Goal: Task Accomplishment & Management: Manage account settings

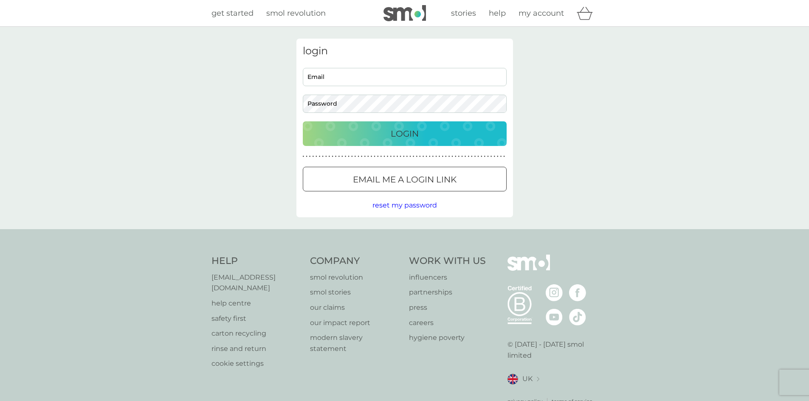
type input "[EMAIL_ADDRESS][DOMAIN_NAME]"
click at [420, 131] on div "Login" at bounding box center [404, 134] width 187 height 14
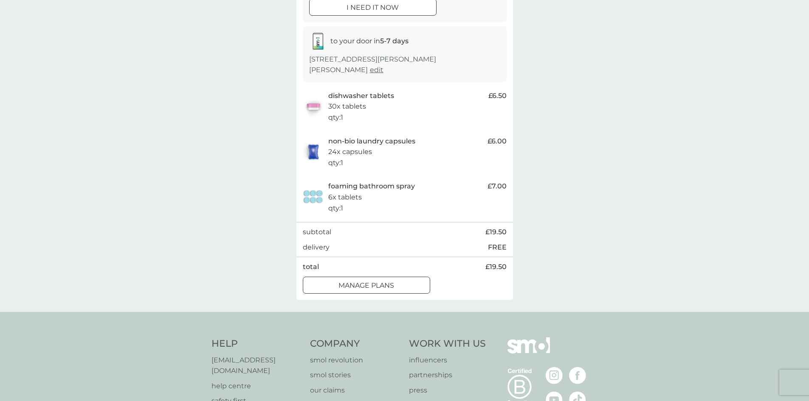
scroll to position [127, 0]
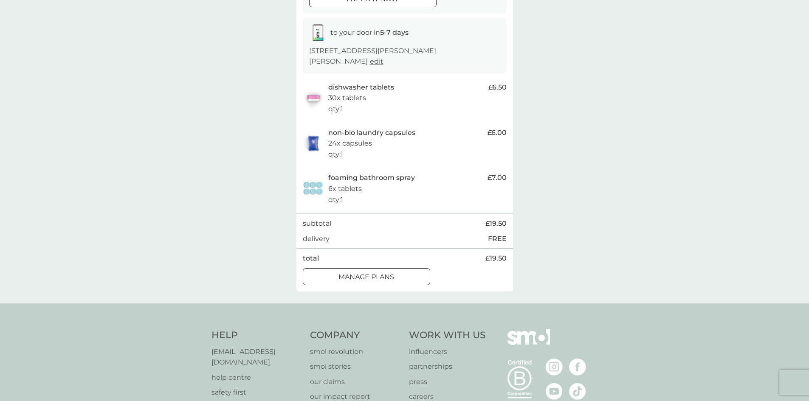
click at [373, 275] on div at bounding box center [366, 276] width 31 height 9
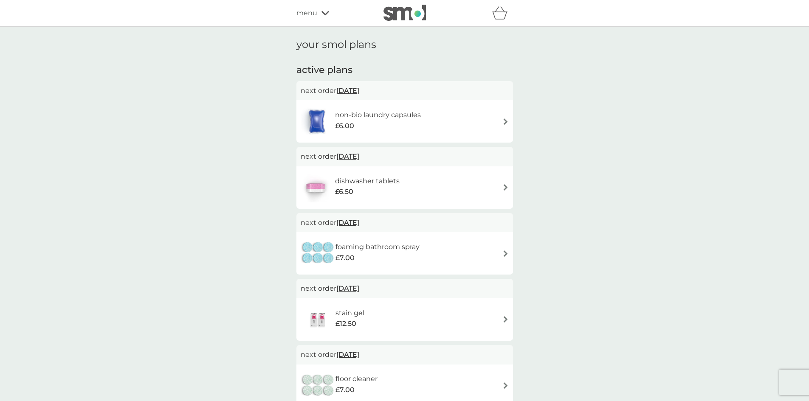
click at [503, 123] on img at bounding box center [505, 121] width 6 height 6
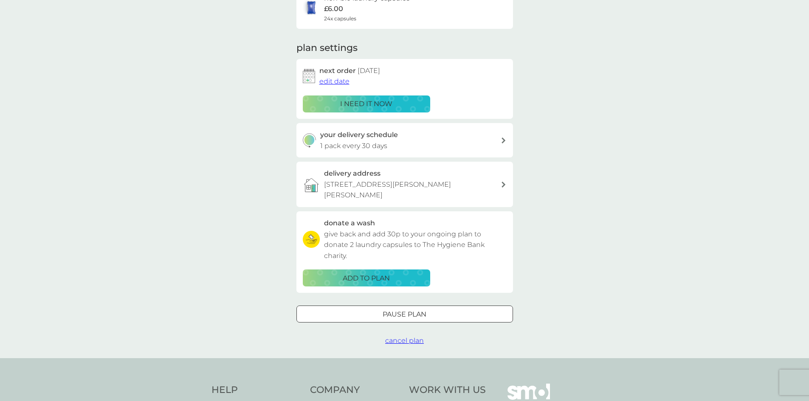
scroll to position [85, 0]
click at [402, 338] on span "cancel plan" at bounding box center [404, 340] width 39 height 8
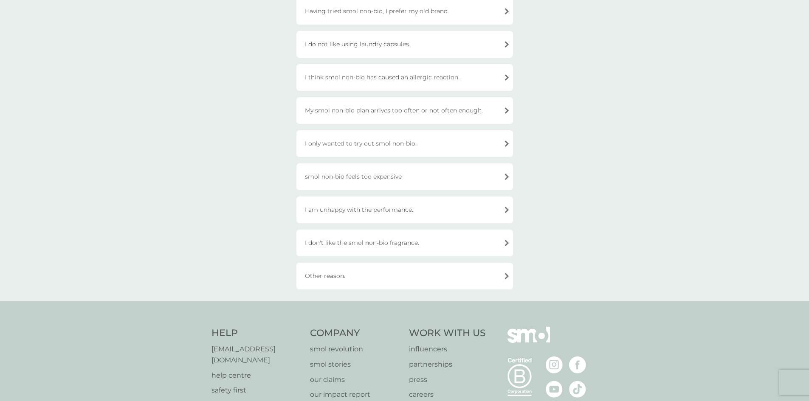
scroll to position [170, 0]
click at [508, 275] on div "Other reason." at bounding box center [404, 275] width 216 height 27
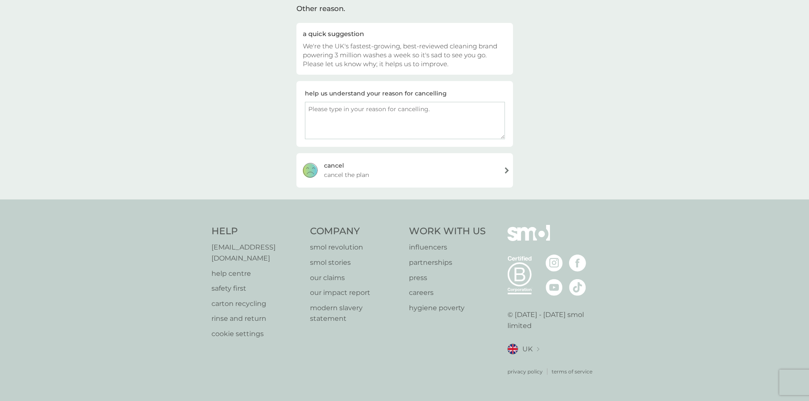
scroll to position [57, 0]
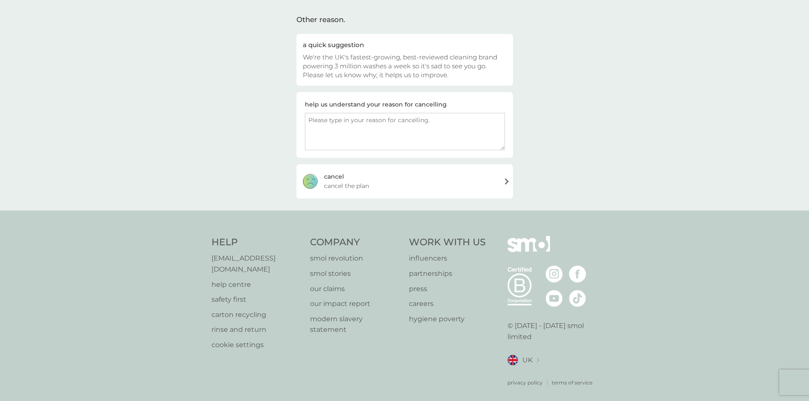
click at [505, 182] on div "[PERSON_NAME] the plan" at bounding box center [404, 181] width 216 height 34
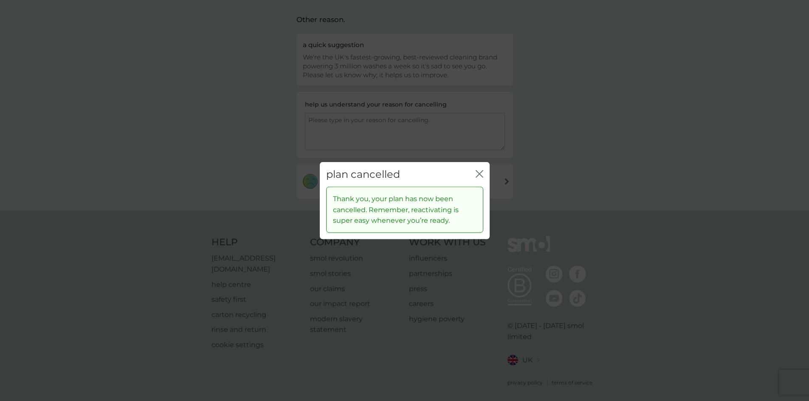
click at [478, 171] on icon "close" at bounding box center [479, 174] width 8 height 8
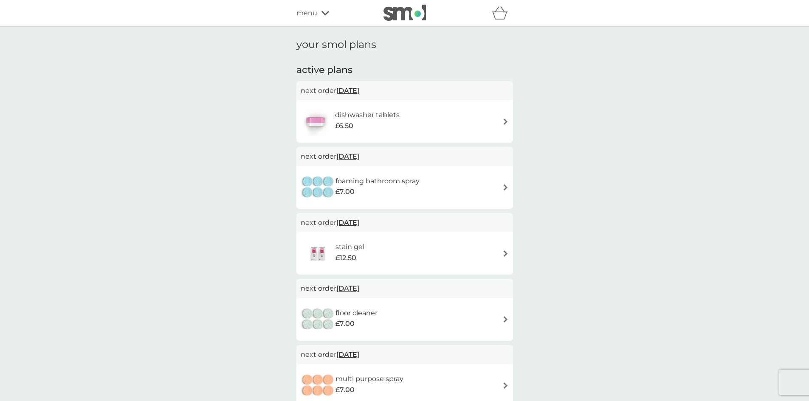
click at [505, 122] on img at bounding box center [505, 121] width 6 height 6
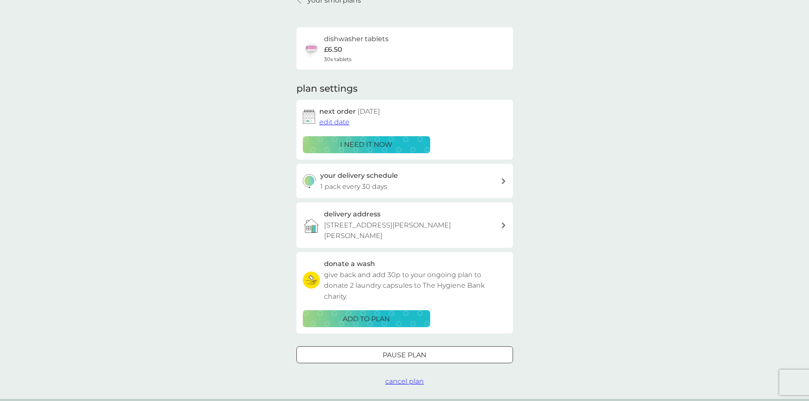
scroll to position [85, 0]
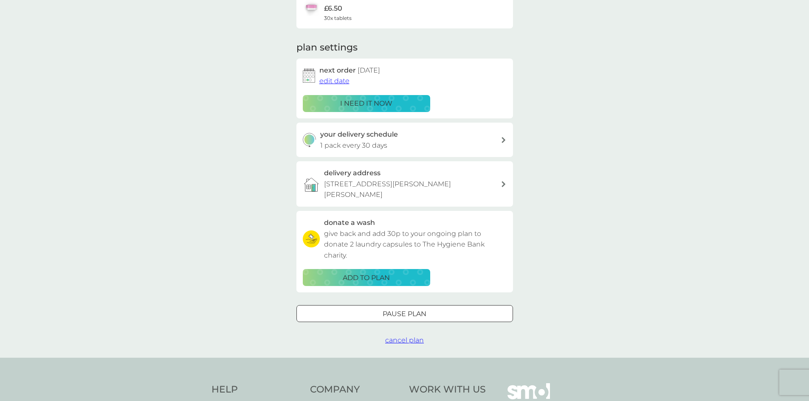
click at [404, 338] on span "cancel plan" at bounding box center [404, 340] width 39 height 8
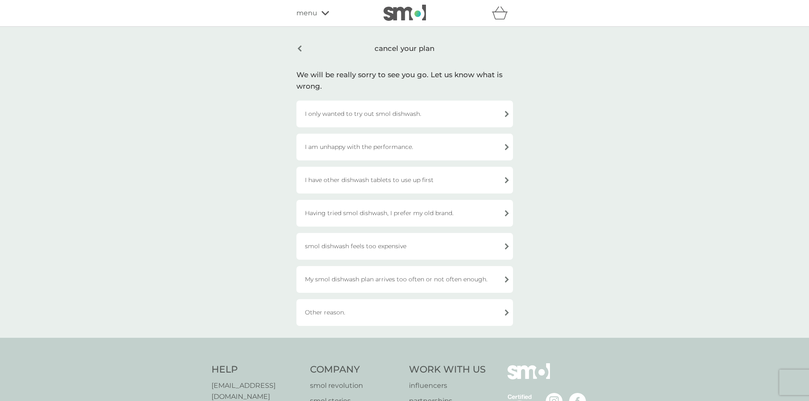
click at [505, 312] on div "Other reason." at bounding box center [404, 312] width 216 height 27
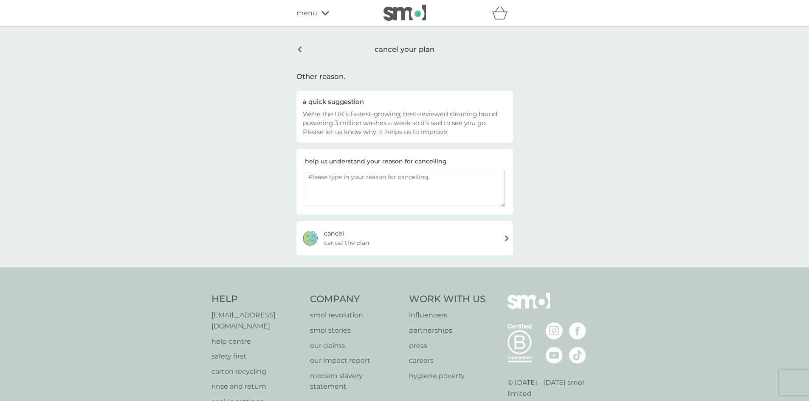
click at [328, 233] on div "cancel" at bounding box center [334, 233] width 20 height 9
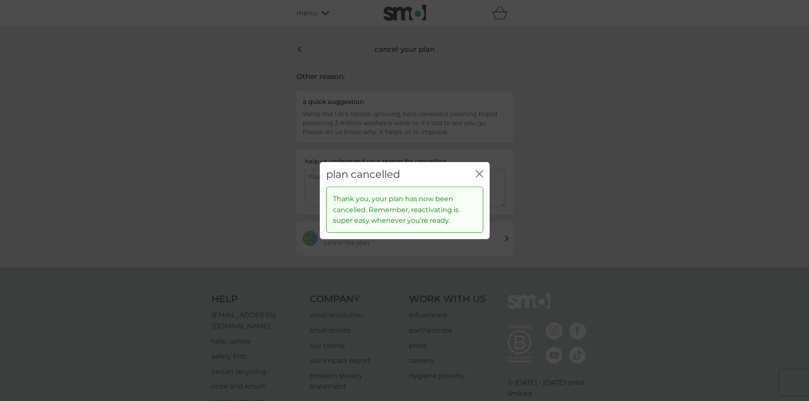
click at [476, 172] on icon "close" at bounding box center [479, 174] width 8 height 8
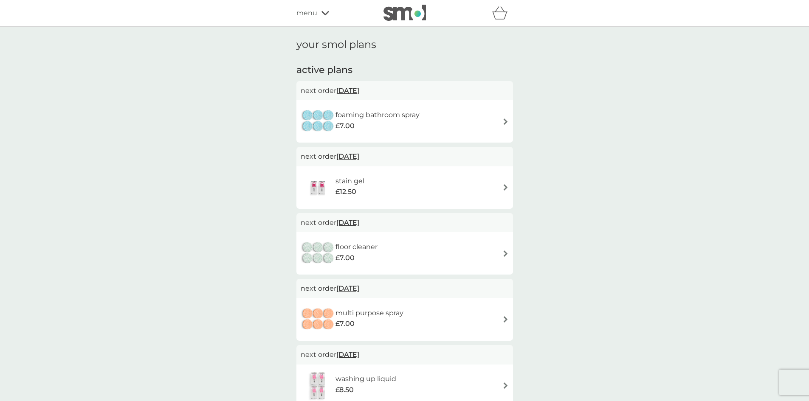
click at [503, 120] on img at bounding box center [505, 121] width 6 height 6
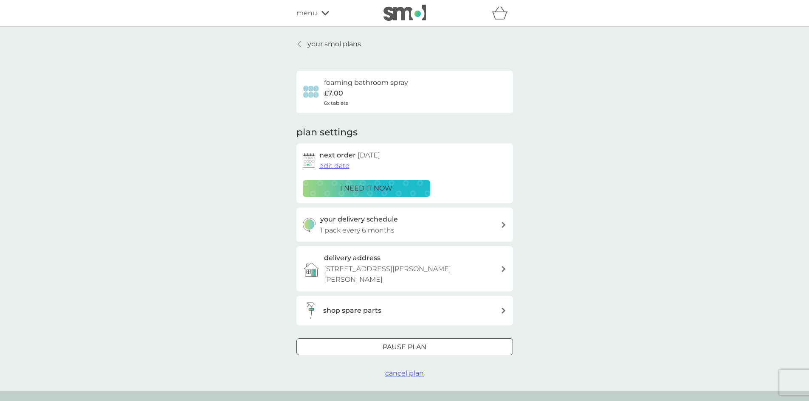
click at [413, 370] on span "cancel plan" at bounding box center [404, 373] width 39 height 8
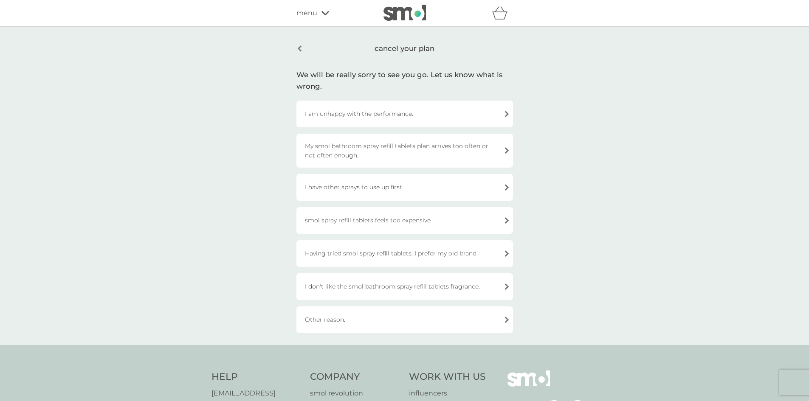
click at [474, 314] on div "Other reason." at bounding box center [404, 319] width 216 height 27
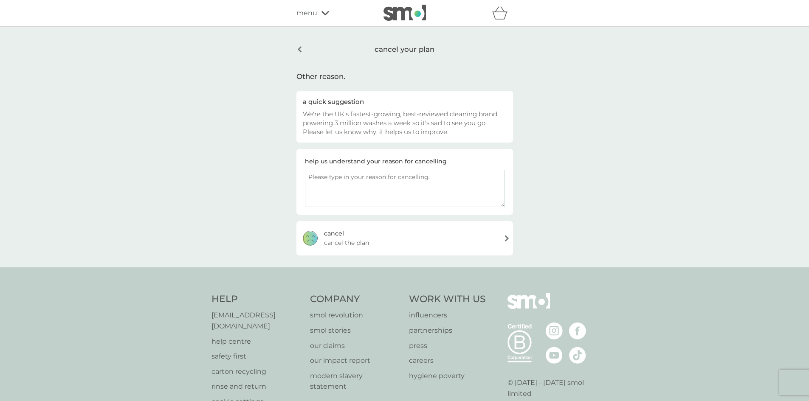
click at [355, 238] on span "cancel the plan" at bounding box center [346, 242] width 45 height 9
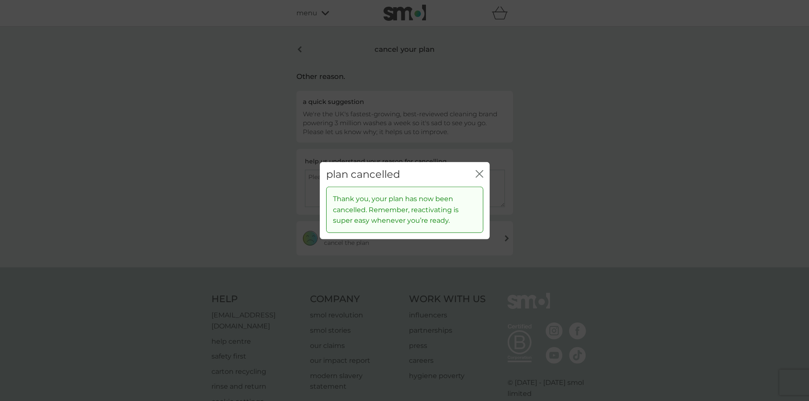
click at [475, 173] on icon "close" at bounding box center [479, 174] width 8 height 8
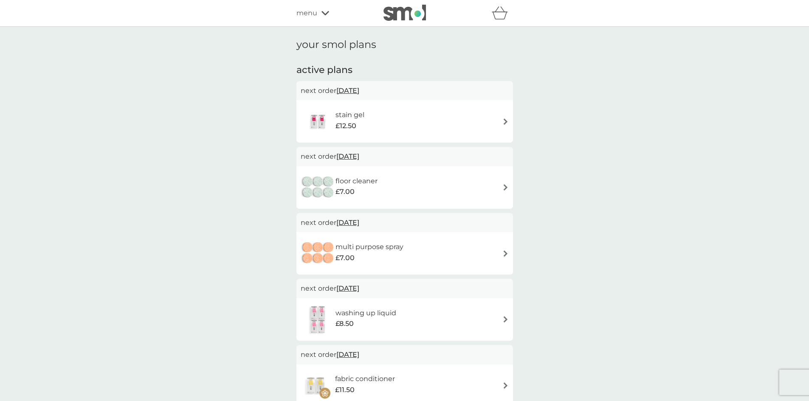
click at [467, 120] on div "stain gel £12.50" at bounding box center [404, 122] width 208 height 30
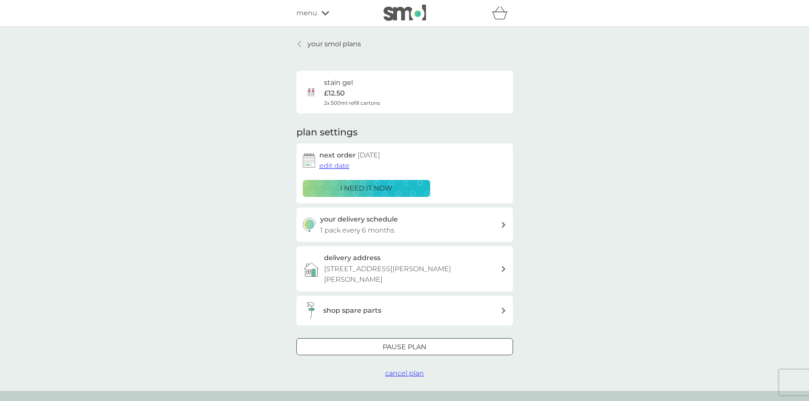
click at [409, 371] on span "cancel plan" at bounding box center [404, 373] width 39 height 8
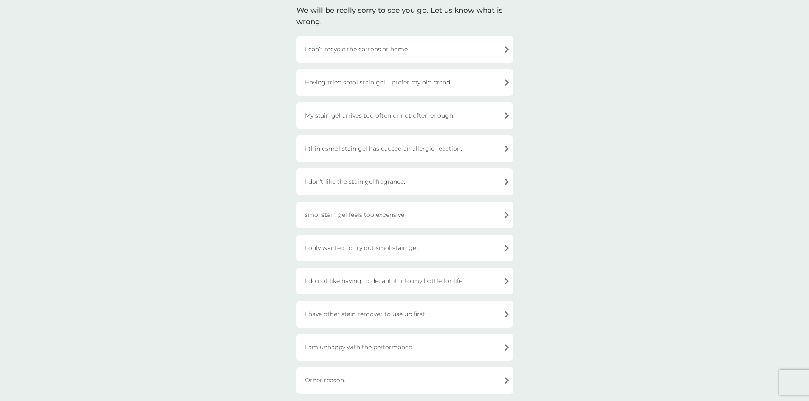
scroll to position [127, 0]
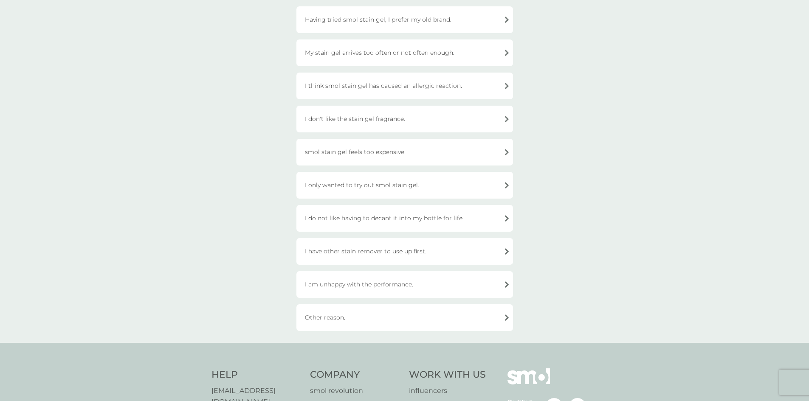
click at [464, 318] on div "Other reason." at bounding box center [404, 317] width 216 height 27
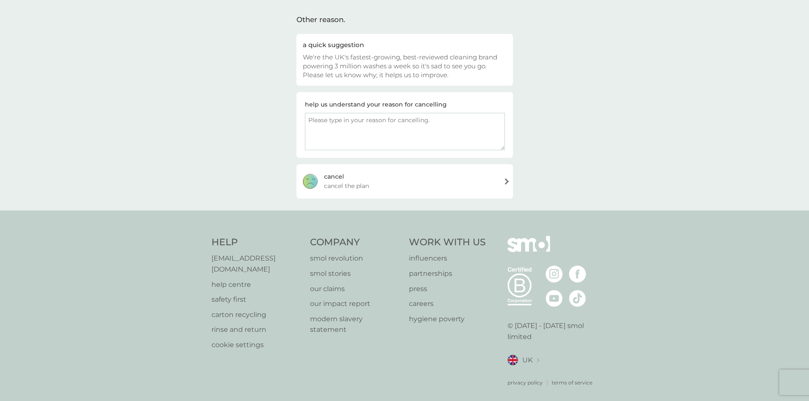
click at [371, 181] on div "[PERSON_NAME] the plan" at bounding box center [404, 181] width 216 height 34
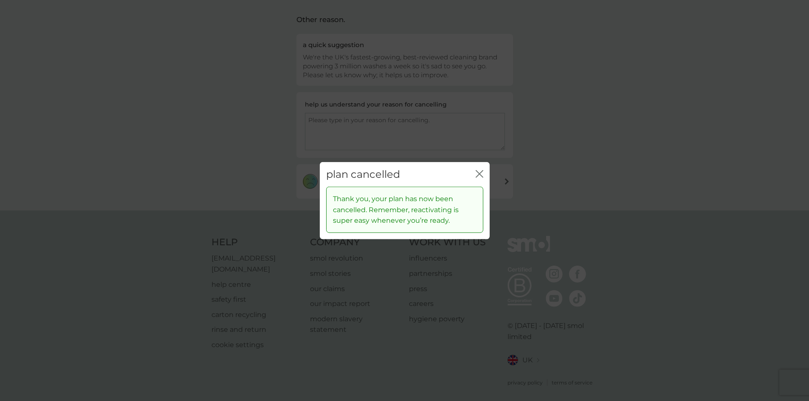
click at [477, 174] on icon "close" at bounding box center [479, 174] width 8 height 8
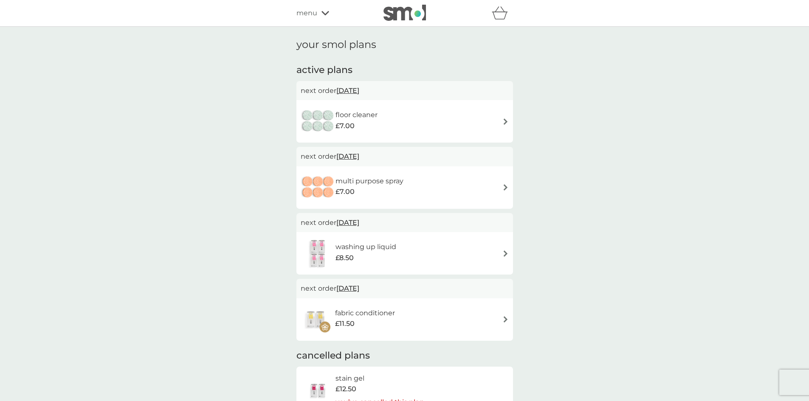
click at [503, 123] on img at bounding box center [505, 121] width 6 height 6
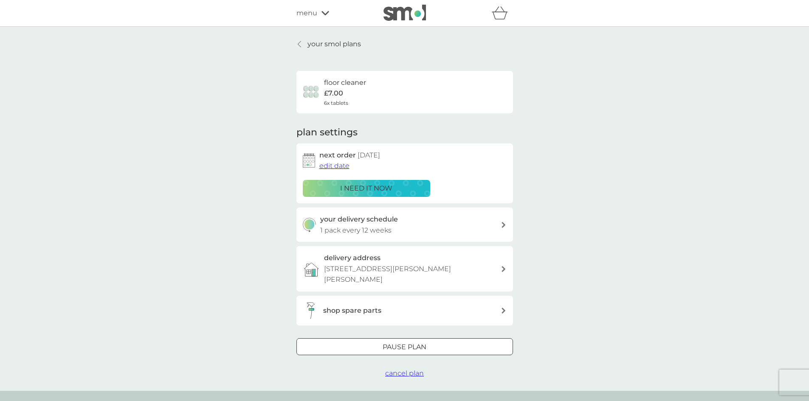
click at [417, 373] on span "cancel plan" at bounding box center [404, 373] width 39 height 8
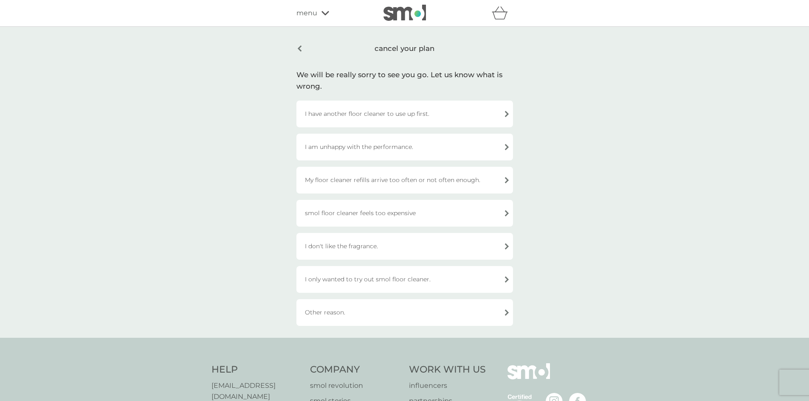
click at [502, 313] on div "Other reason." at bounding box center [404, 312] width 216 height 27
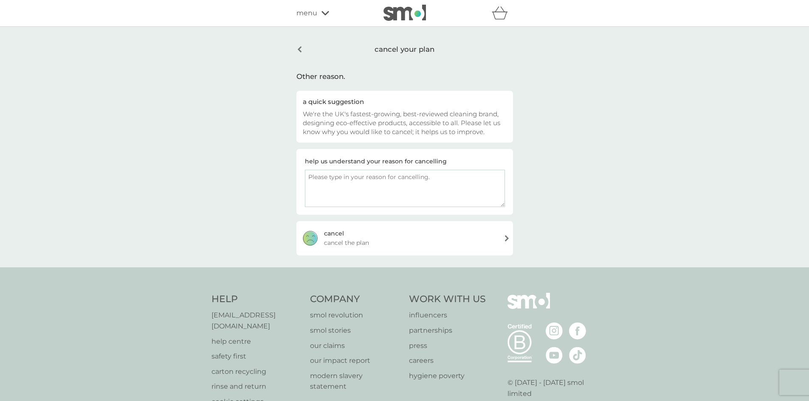
click at [505, 238] on div "[PERSON_NAME] the plan" at bounding box center [404, 238] width 216 height 34
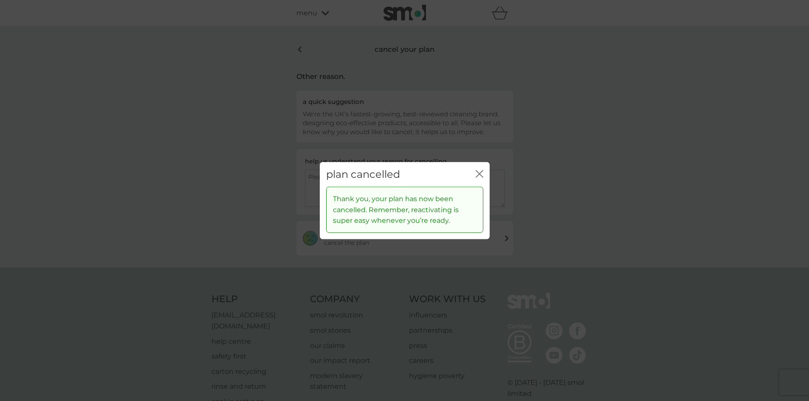
click at [477, 174] on icon "close" at bounding box center [479, 174] width 8 height 8
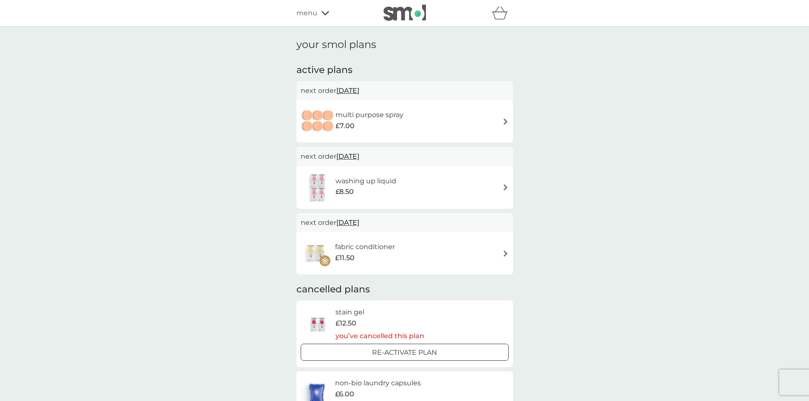
click at [505, 123] on img at bounding box center [505, 121] width 6 height 6
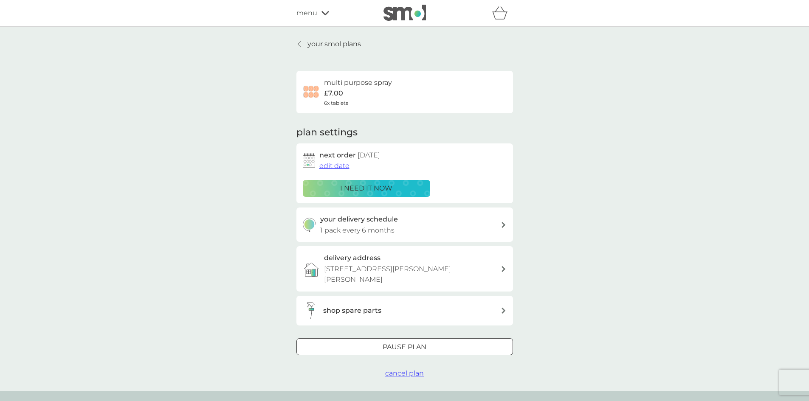
click at [401, 376] on span "cancel plan" at bounding box center [404, 373] width 39 height 8
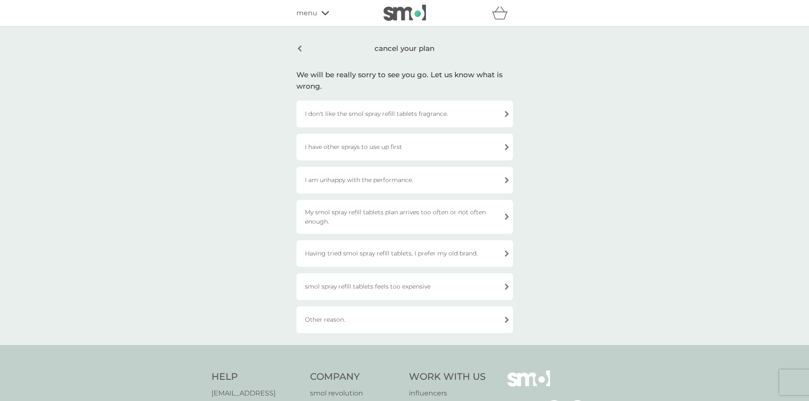
click at [376, 314] on div "Other reason." at bounding box center [404, 319] width 216 height 27
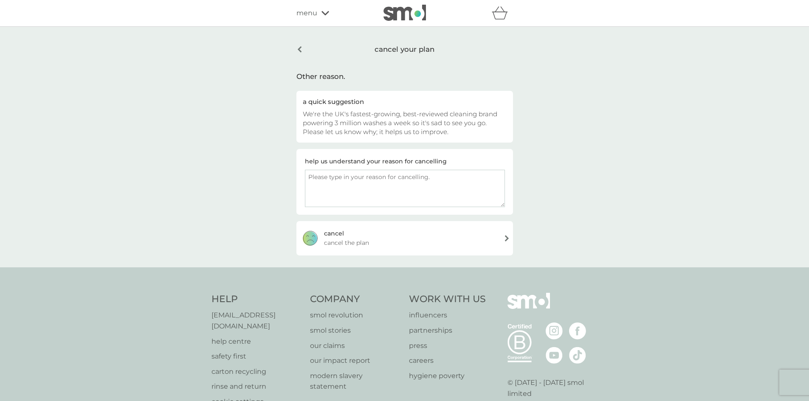
click at [486, 238] on div "[PERSON_NAME] the plan" at bounding box center [404, 238] width 216 height 34
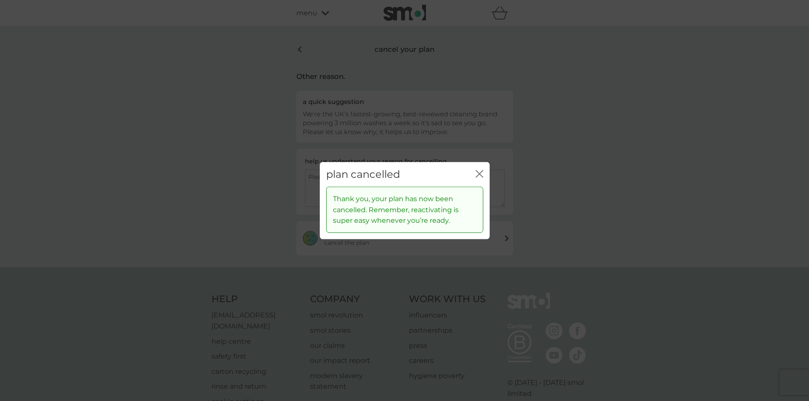
click at [481, 174] on icon "close" at bounding box center [479, 174] width 8 height 8
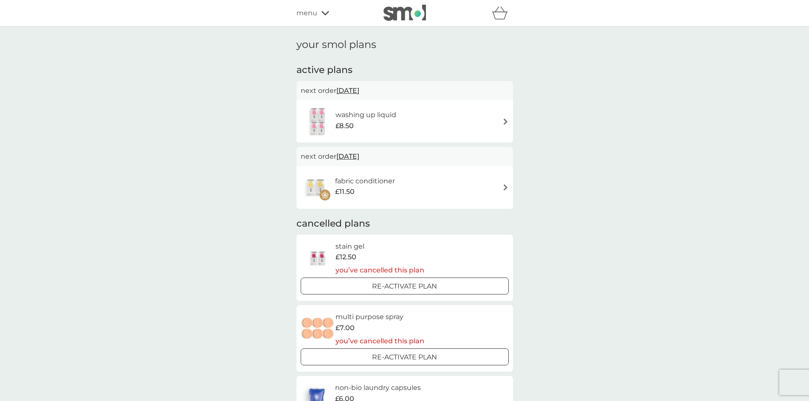
click at [407, 121] on div "washing up liquid £8.50" at bounding box center [404, 122] width 208 height 30
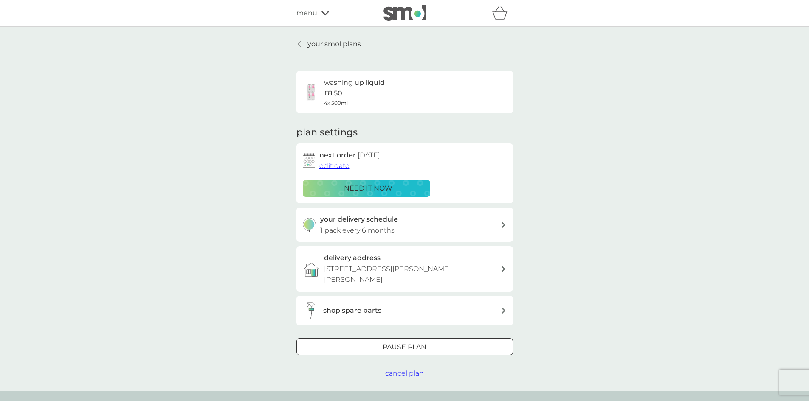
click at [422, 373] on span "cancel plan" at bounding box center [404, 373] width 39 height 8
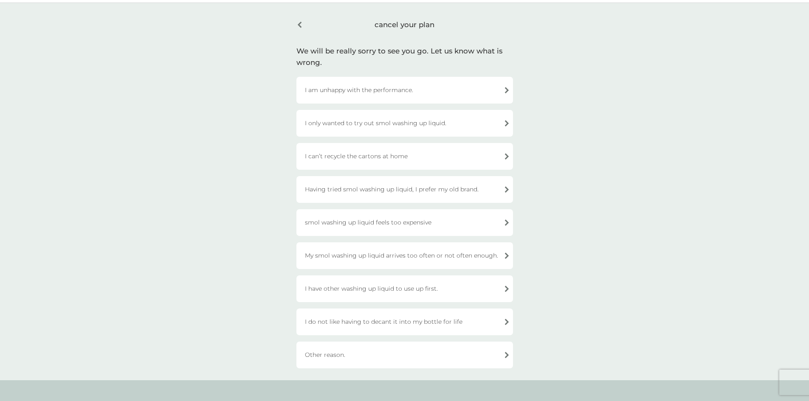
scroll to position [42, 0]
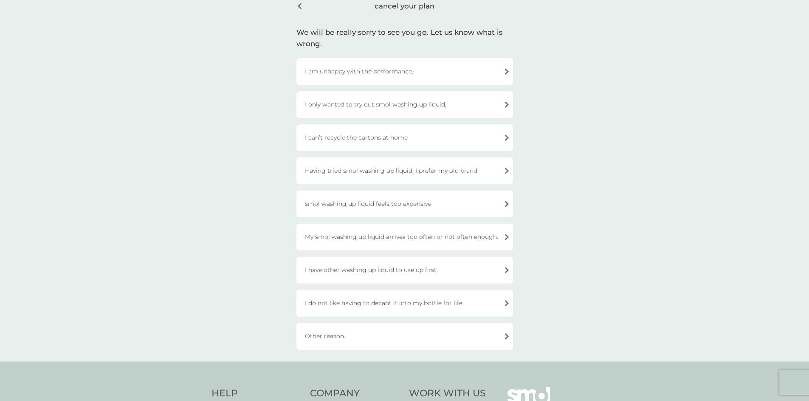
click at [423, 334] on div "Other reason." at bounding box center [404, 336] width 216 height 27
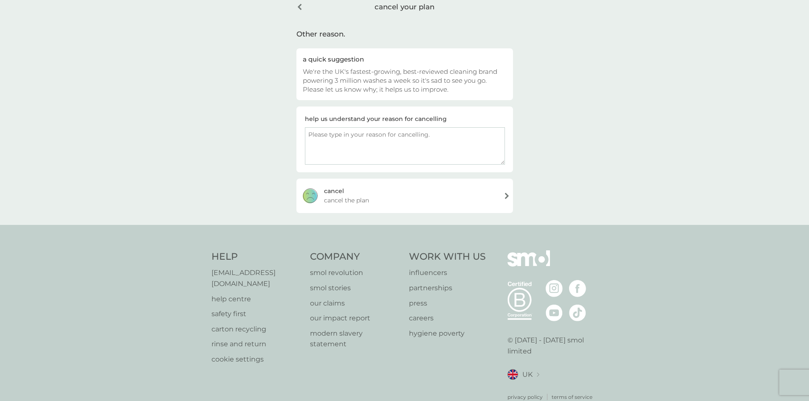
click at [478, 191] on div "[PERSON_NAME] the plan" at bounding box center [404, 196] width 216 height 34
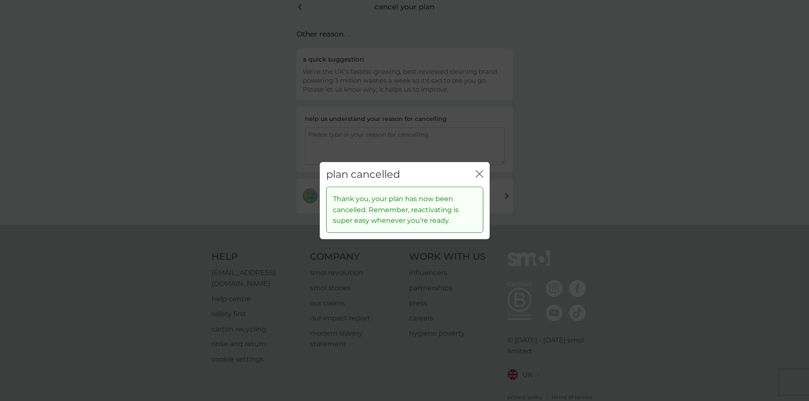
click at [480, 173] on icon "close" at bounding box center [480, 173] width 3 height 7
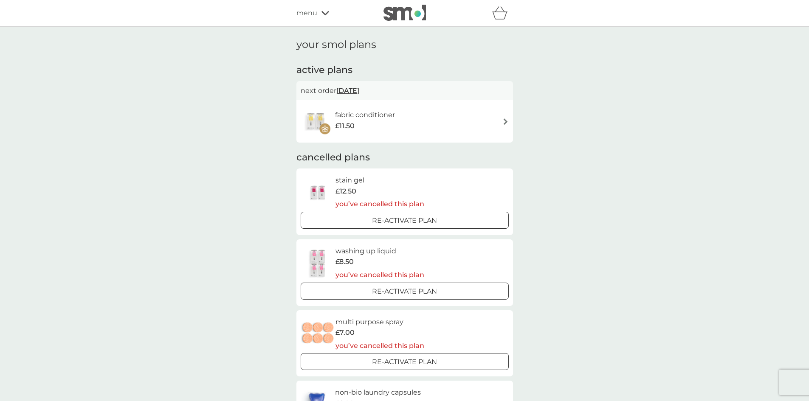
click at [407, 115] on div "fabric conditioner £11.50" at bounding box center [404, 122] width 208 height 30
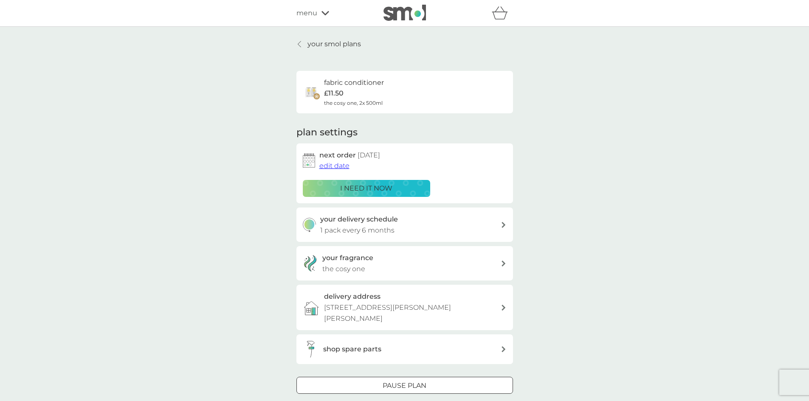
scroll to position [127, 0]
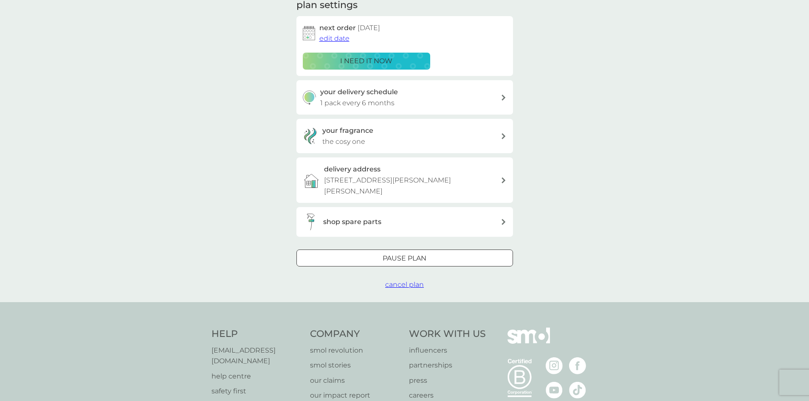
click at [404, 285] on span "cancel plan" at bounding box center [404, 285] width 39 height 8
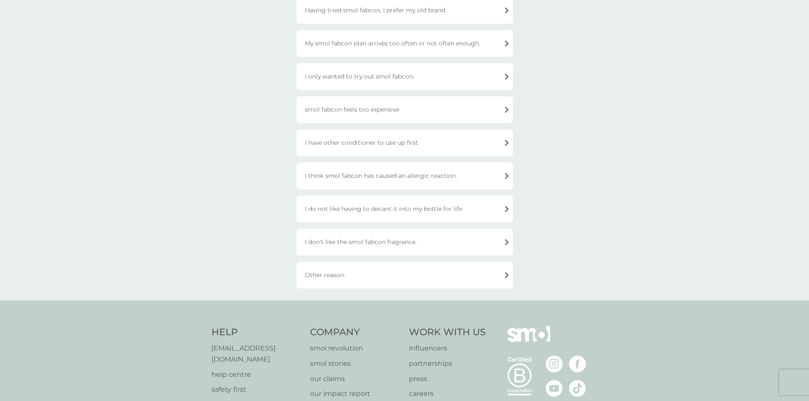
click at [404, 279] on div "Other reason." at bounding box center [404, 275] width 216 height 27
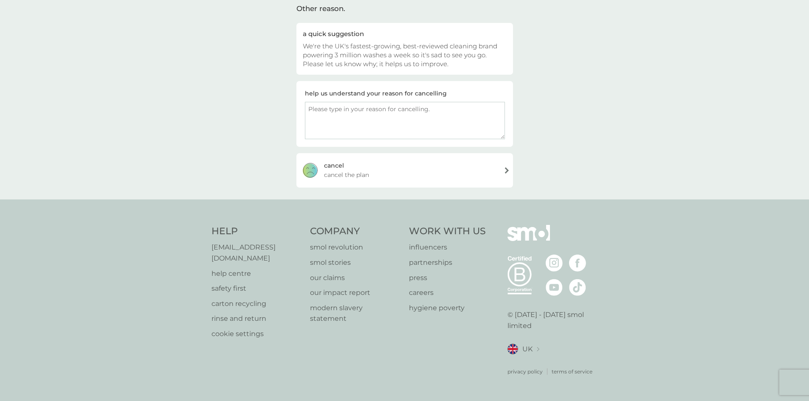
scroll to position [57, 0]
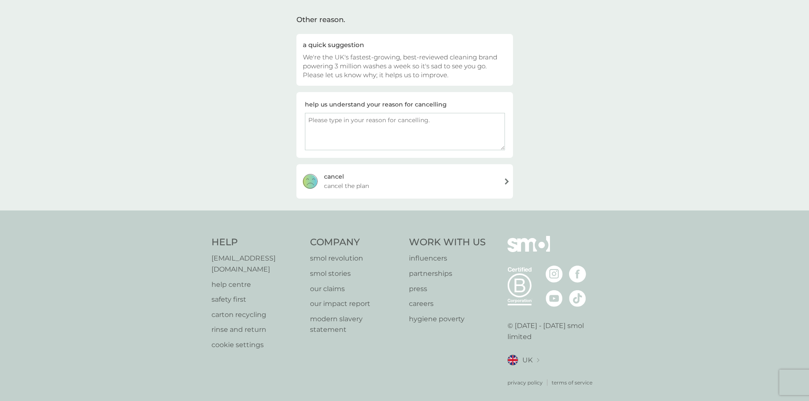
click at [382, 178] on div "[PERSON_NAME] the plan" at bounding box center [404, 181] width 216 height 34
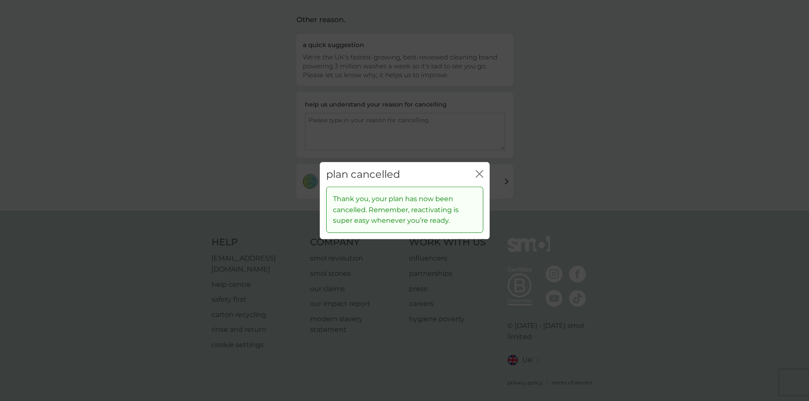
click at [478, 172] on icon "close" at bounding box center [477, 173] width 3 height 7
